Goal: Task Accomplishment & Management: Complete application form

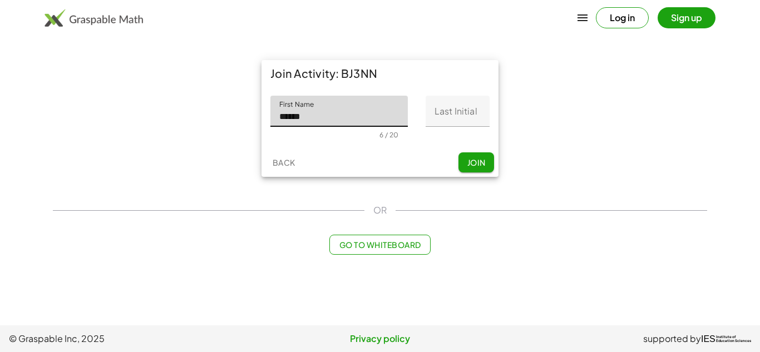
type input "******"
click at [448, 113] on input "Last Initial" at bounding box center [458, 111] width 64 height 31
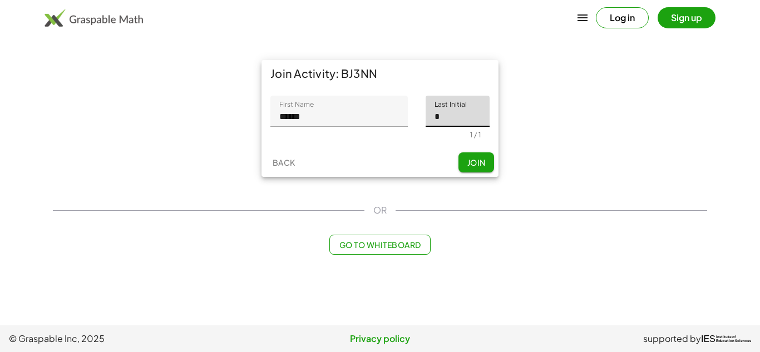
type input "*"
click at [479, 154] on button "Join" at bounding box center [477, 163] width 36 height 20
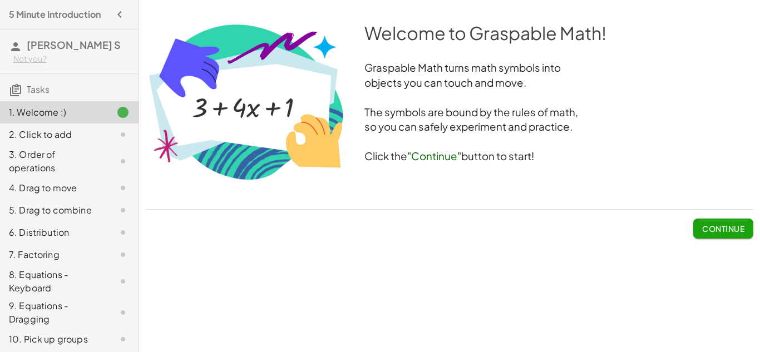
click at [479, 114] on h3 "The symbols are bound by the rules of math," at bounding box center [450, 112] width 608 height 15
click at [711, 235] on button "Continue" at bounding box center [724, 229] width 60 height 20
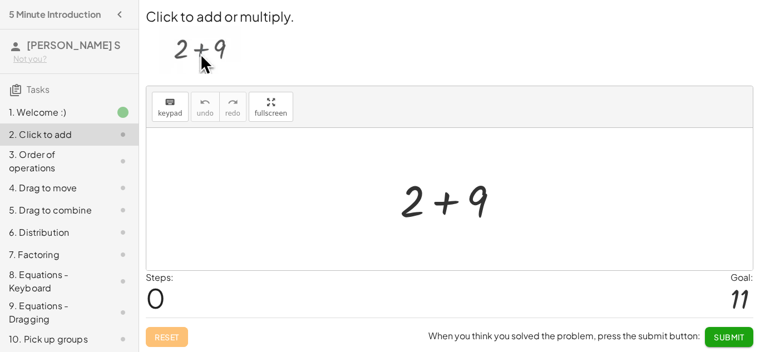
click at [479, 218] on div at bounding box center [454, 199] width 119 height 57
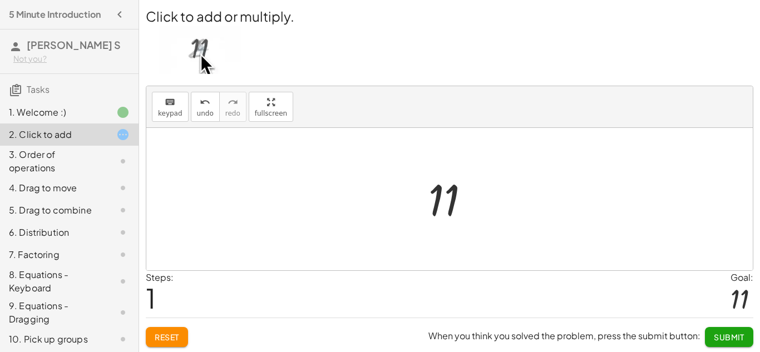
click at [721, 336] on span "Submit" at bounding box center [729, 337] width 31 height 10
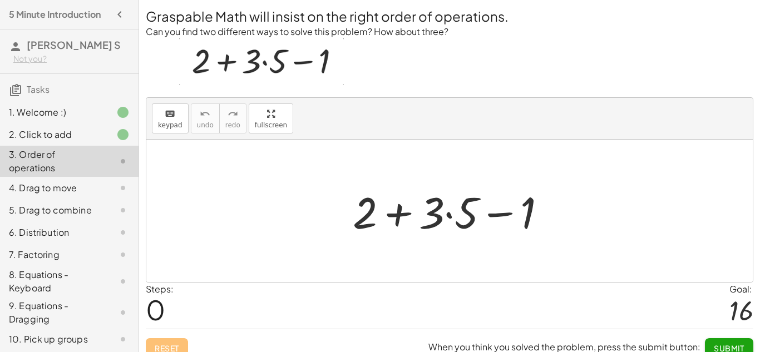
click at [436, 220] on div at bounding box center [454, 211] width 214 height 57
click at [467, 223] on div at bounding box center [454, 211] width 214 height 57
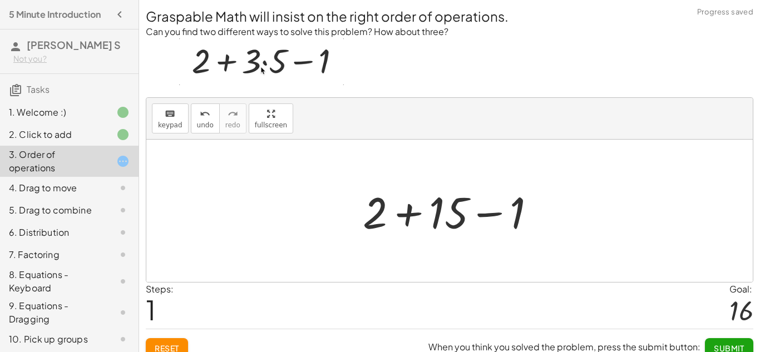
click at [416, 209] on div at bounding box center [453, 211] width 193 height 57
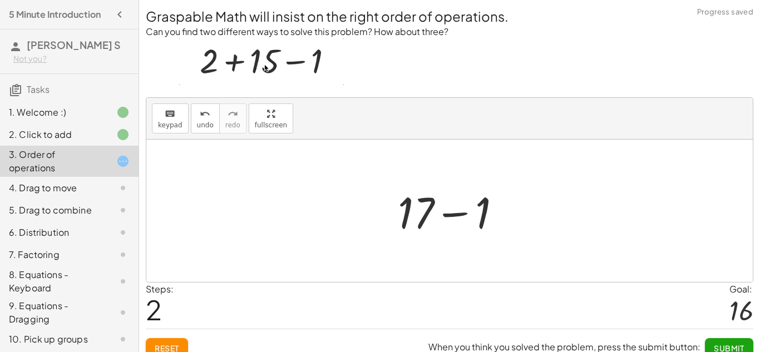
click at [453, 213] on div at bounding box center [454, 211] width 124 height 57
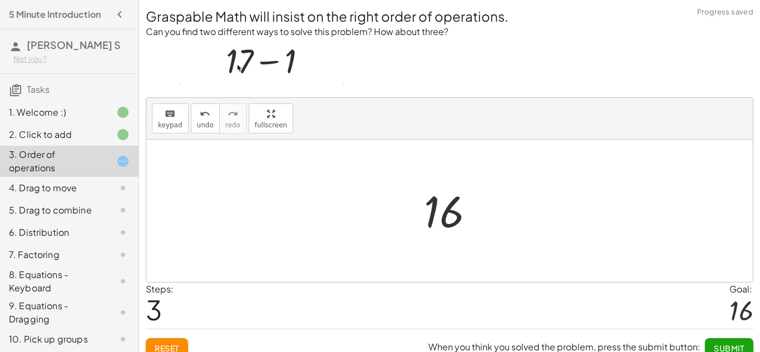
click at [720, 345] on span "Submit" at bounding box center [729, 348] width 31 height 10
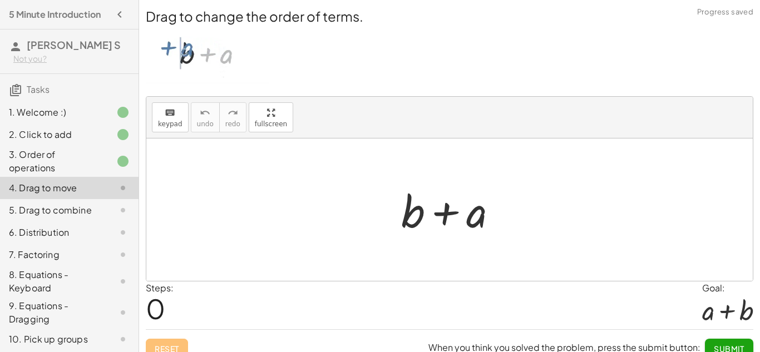
click at [720, 345] on span "Submit" at bounding box center [729, 349] width 31 height 10
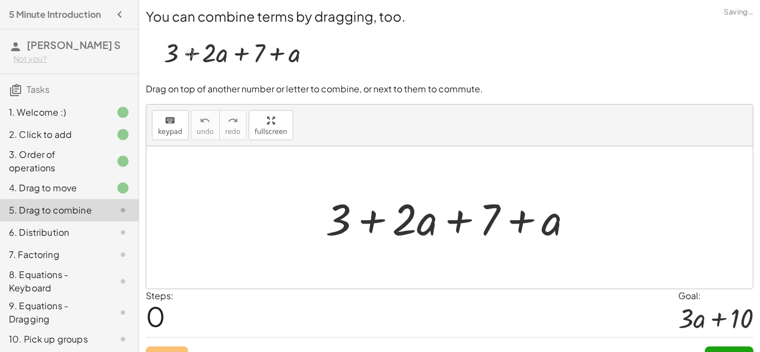
click at [365, 224] on div at bounding box center [454, 217] width 268 height 57
click at [463, 222] on div at bounding box center [454, 217] width 268 height 57
click at [500, 231] on div at bounding box center [454, 217] width 268 height 57
click at [533, 221] on div at bounding box center [454, 217] width 268 height 57
click at [374, 216] on div at bounding box center [454, 217] width 268 height 57
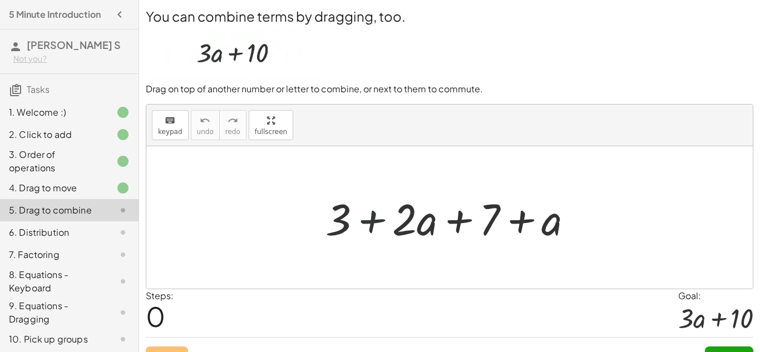
click at [392, 223] on div at bounding box center [454, 217] width 268 height 57
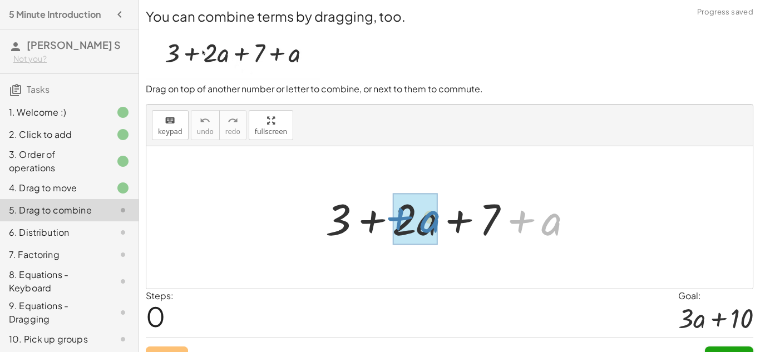
drag, startPoint x: 521, startPoint y: 221, endPoint x: 400, endPoint y: 219, distance: 120.3
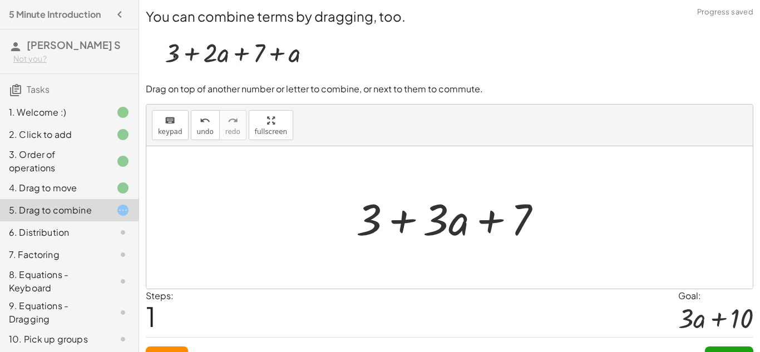
click at [370, 226] on div at bounding box center [454, 217] width 206 height 57
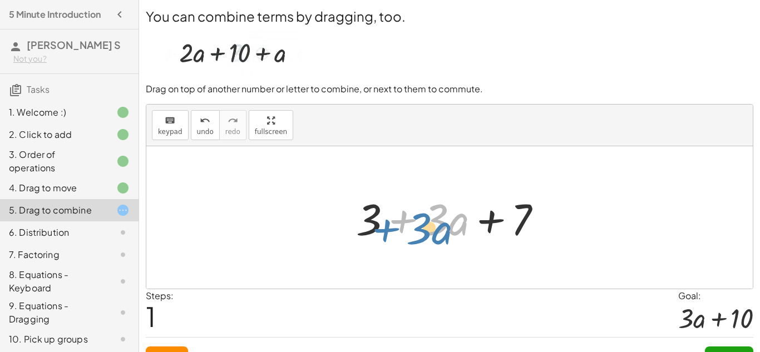
drag, startPoint x: 396, startPoint y: 220, endPoint x: 384, endPoint y: 229, distance: 14.7
click at [384, 229] on div at bounding box center [454, 217] width 206 height 57
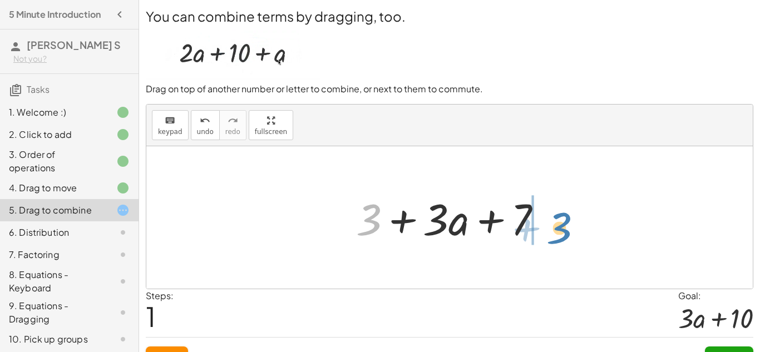
drag, startPoint x: 365, startPoint y: 223, endPoint x: 549, endPoint y: 228, distance: 184.3
click at [549, 228] on div at bounding box center [454, 217] width 206 height 57
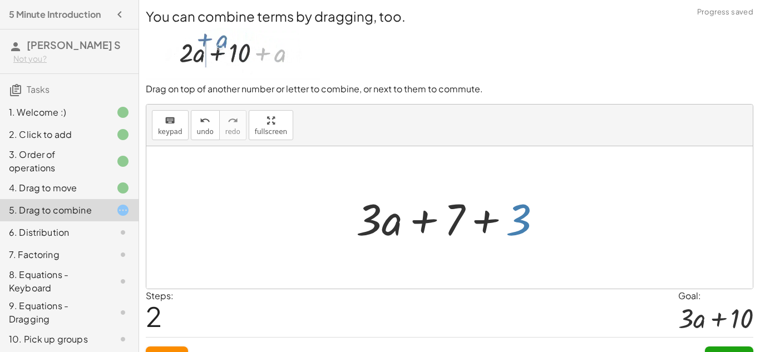
click at [503, 219] on div at bounding box center [454, 217] width 206 height 57
click at [472, 225] on div at bounding box center [454, 217] width 206 height 57
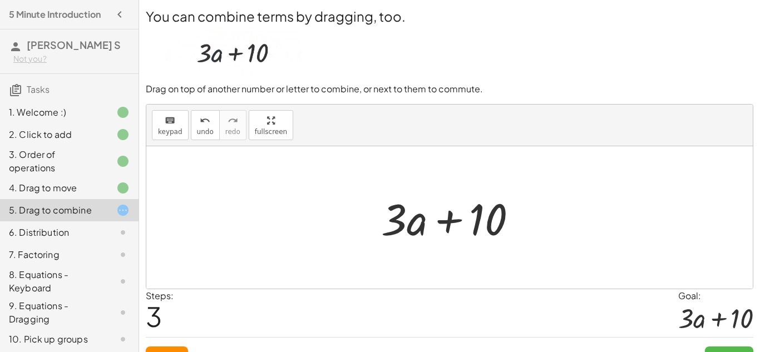
click at [722, 347] on button "Submit" at bounding box center [729, 357] width 48 height 20
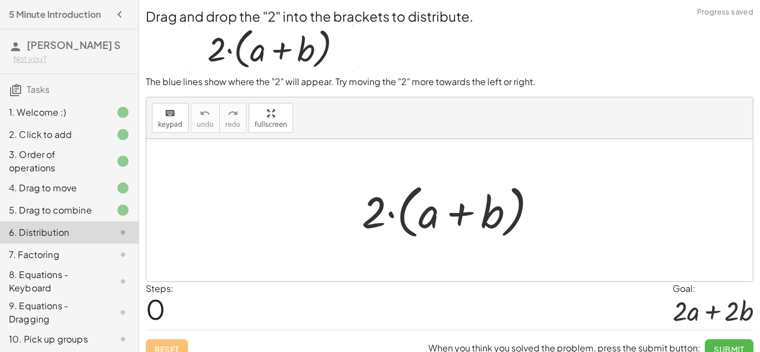
click at [720, 345] on span "Submit" at bounding box center [729, 350] width 31 height 10
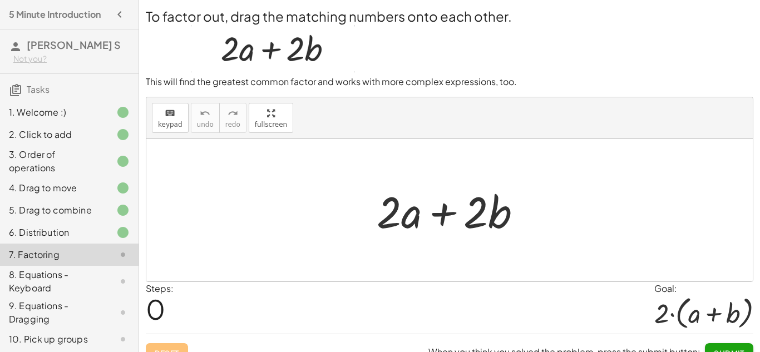
click at [720, 345] on button "Submit" at bounding box center [729, 353] width 48 height 20
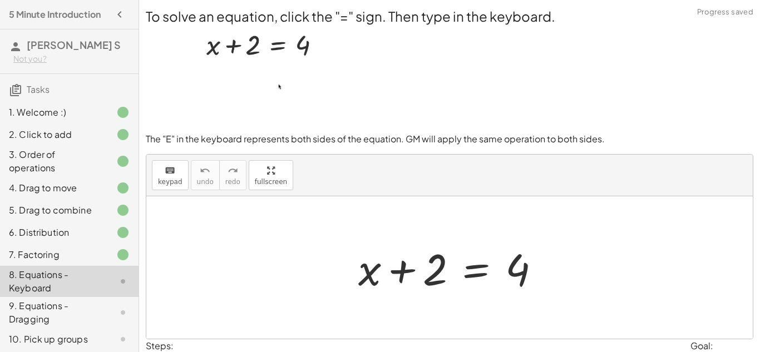
click at [512, 310] on div at bounding box center [449, 268] width 607 height 143
